Goal: Information Seeking & Learning: Check status

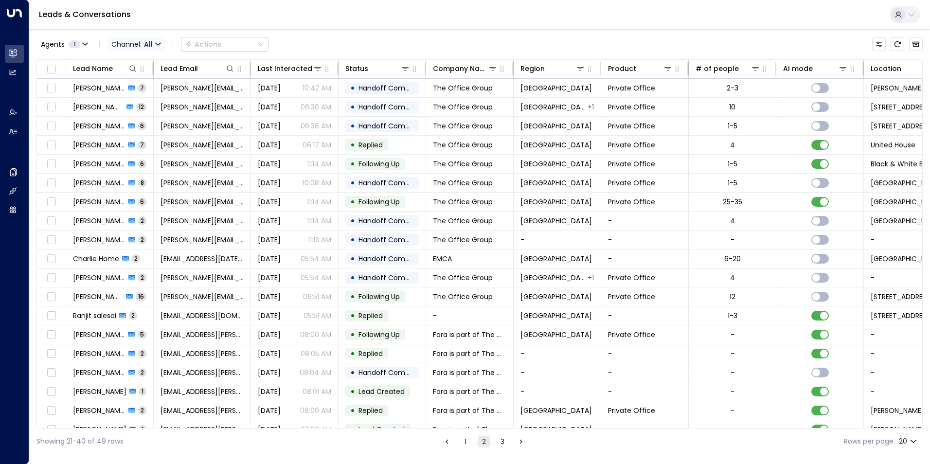
click at [142, 44] on span "Channel: All" at bounding box center [136, 44] width 57 height 14
click at [133, 62] on p "All" at bounding box center [133, 59] width 35 height 6
click at [81, 44] on button "Agents 1" at bounding box center [63, 44] width 55 height 14
click at [345, 39] on div at bounding box center [465, 232] width 930 height 464
click at [157, 46] on icon "button" at bounding box center [158, 44] width 6 height 6
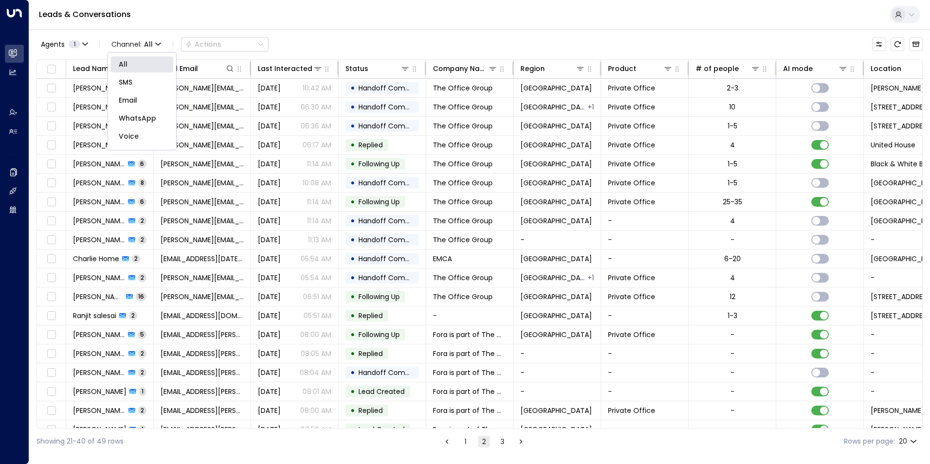
click at [146, 79] on p "SMS" at bounding box center [142, 82] width 47 height 10
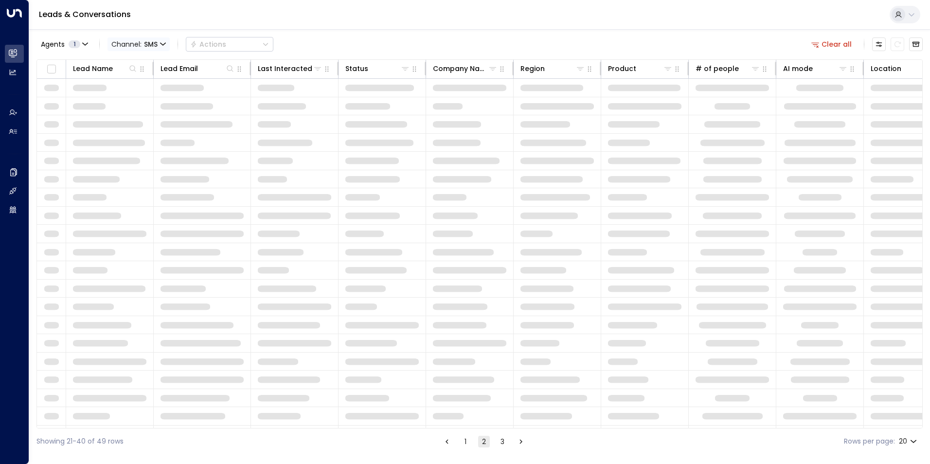
click at [163, 45] on icon "button" at bounding box center [163, 44] width 6 height 6
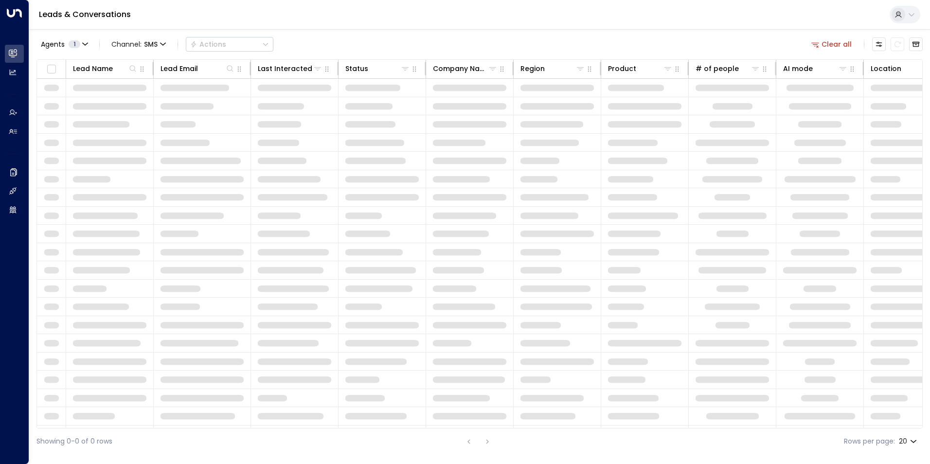
click at [145, 62] on p "All" at bounding box center [133, 59] width 35 height 6
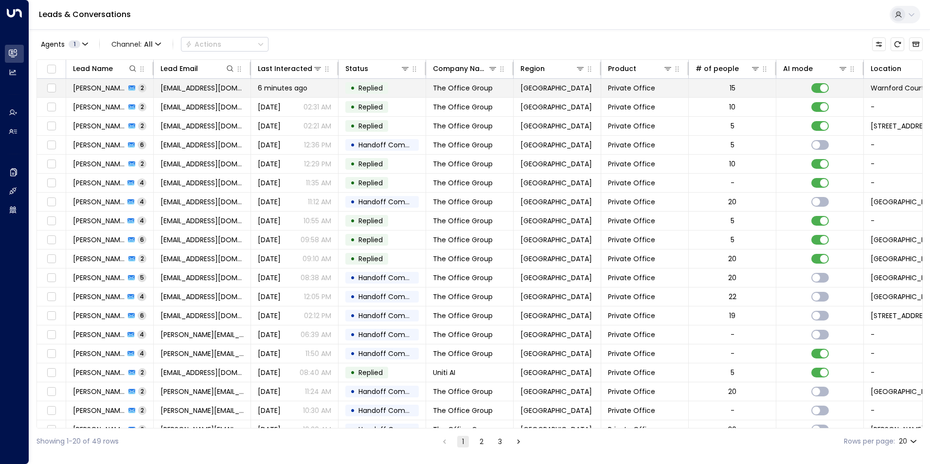
click at [118, 86] on span "[PERSON_NAME]" at bounding box center [99, 88] width 53 height 10
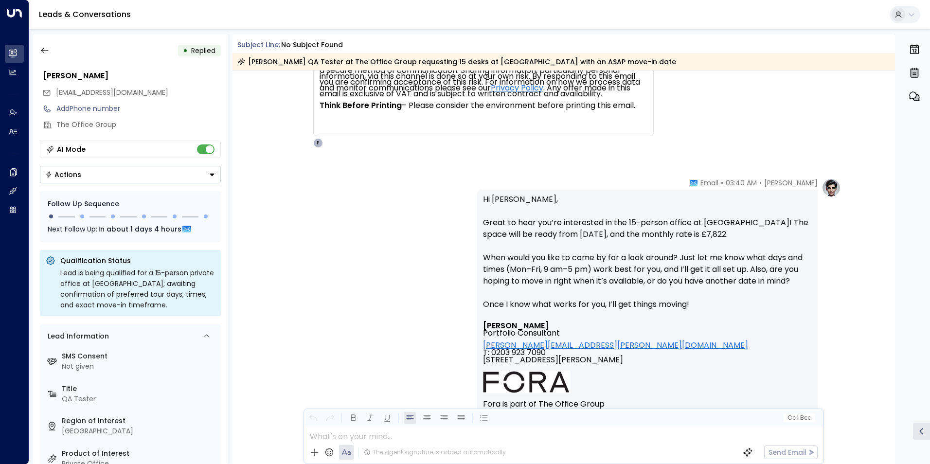
scroll to position [341, 0]
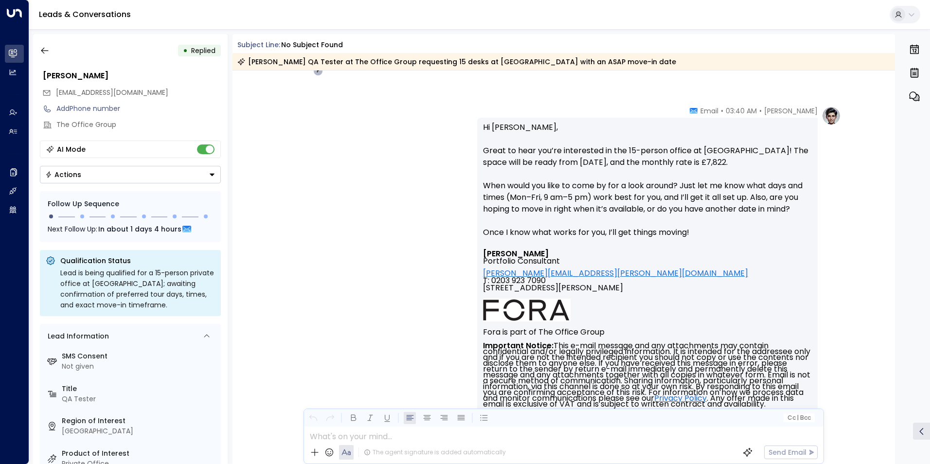
click at [576, 246] on p "Hi [PERSON_NAME], Great to hear you’re interested in the 15-person office at [G…" at bounding box center [647, 186] width 329 height 128
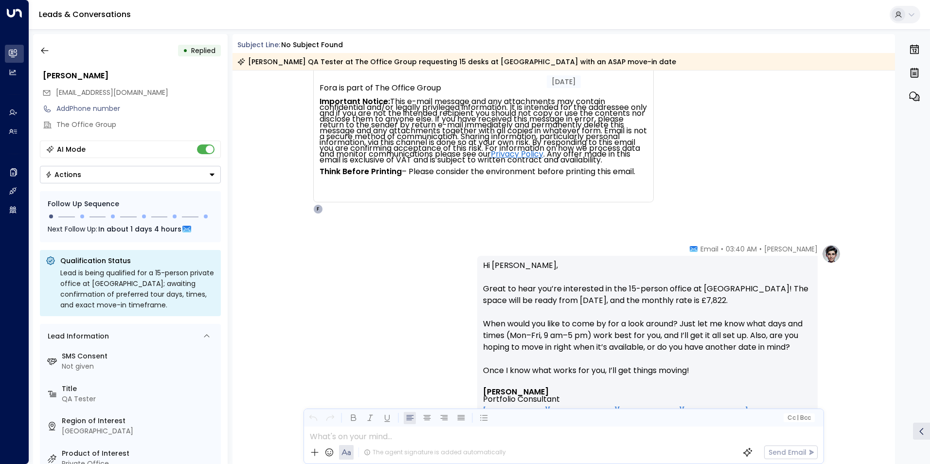
scroll to position [197, 0]
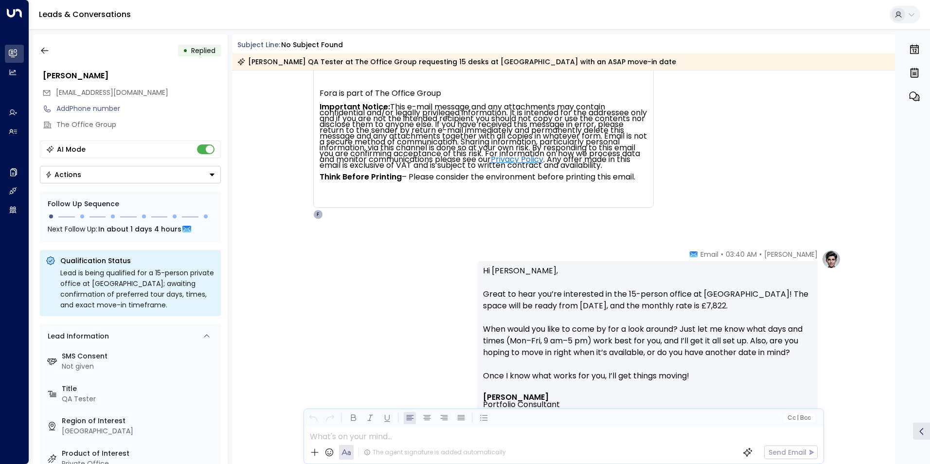
click at [725, 254] on div "[PERSON_NAME] • 03:40 AM • Email" at bounding box center [754, 255] width 128 height 10
click at [703, 252] on span "Email" at bounding box center [704, 255] width 29 height 10
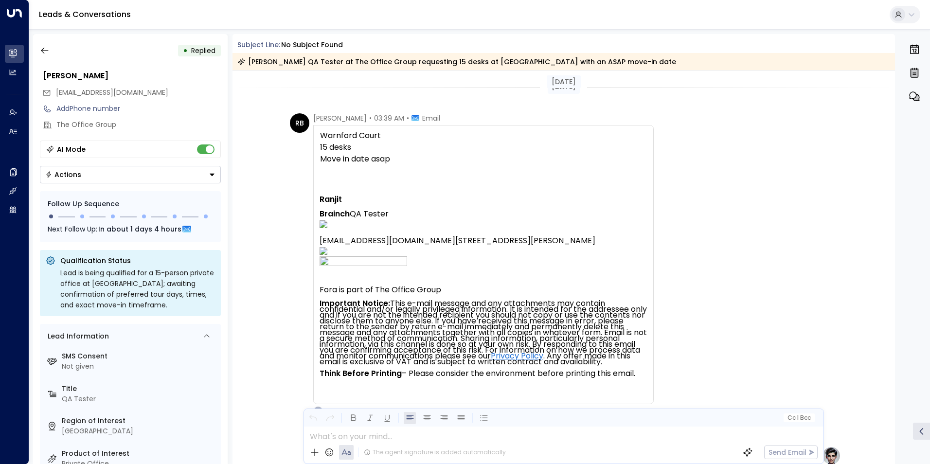
scroll to position [0, 0]
click at [788, 152] on div "RB [PERSON_NAME] • 03:39 AM • Email Warnford Court 15 desks Move in date asap […" at bounding box center [565, 265] width 551 height 303
